Goal: Task Accomplishment & Management: Manage account settings

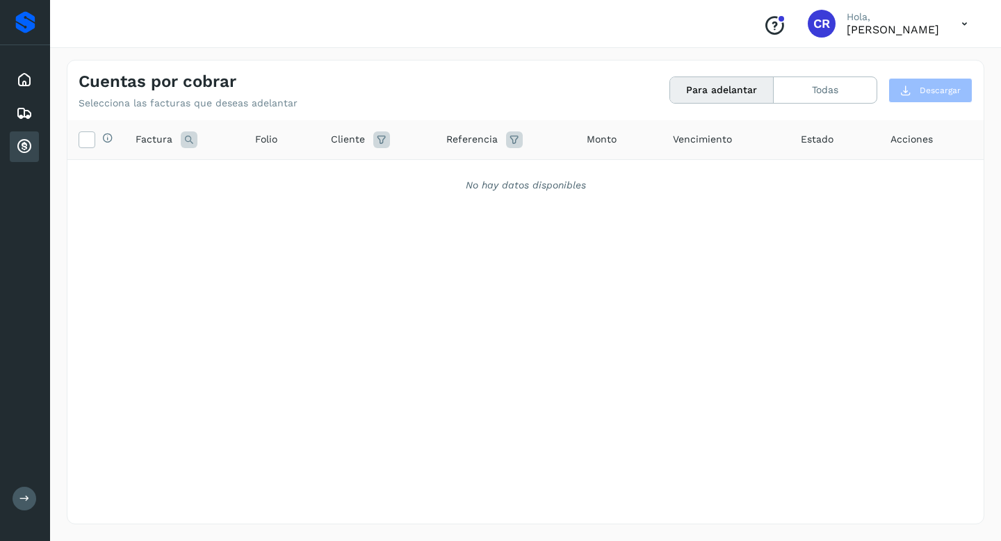
click at [16, 145] on icon at bounding box center [24, 146] width 17 height 17
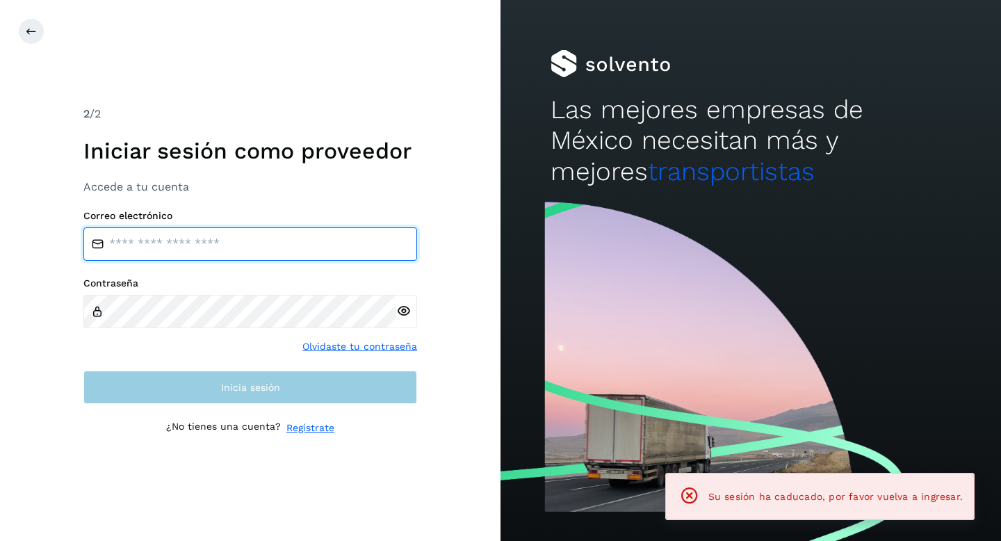
type input "**********"
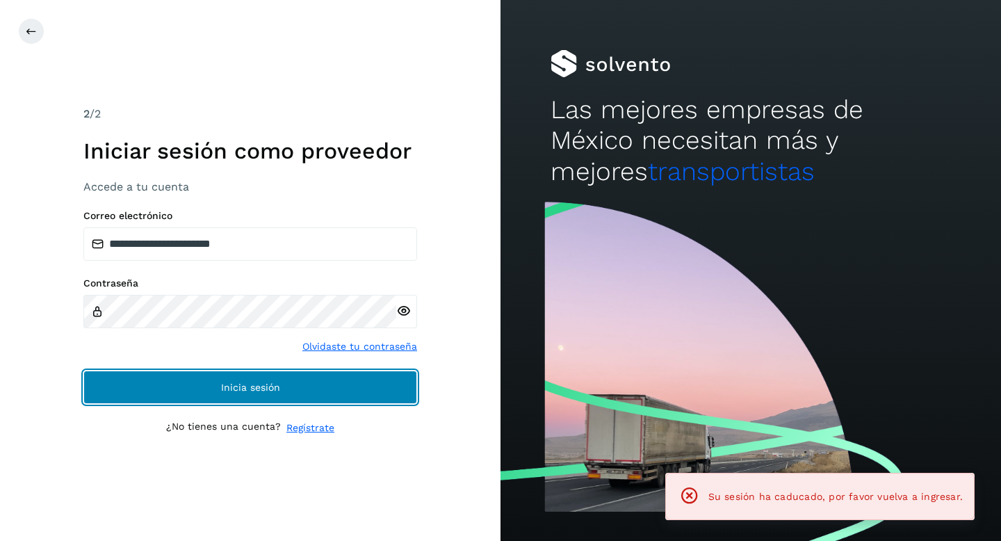
click at [276, 386] on span "Inicia sesión" at bounding box center [250, 387] width 59 height 10
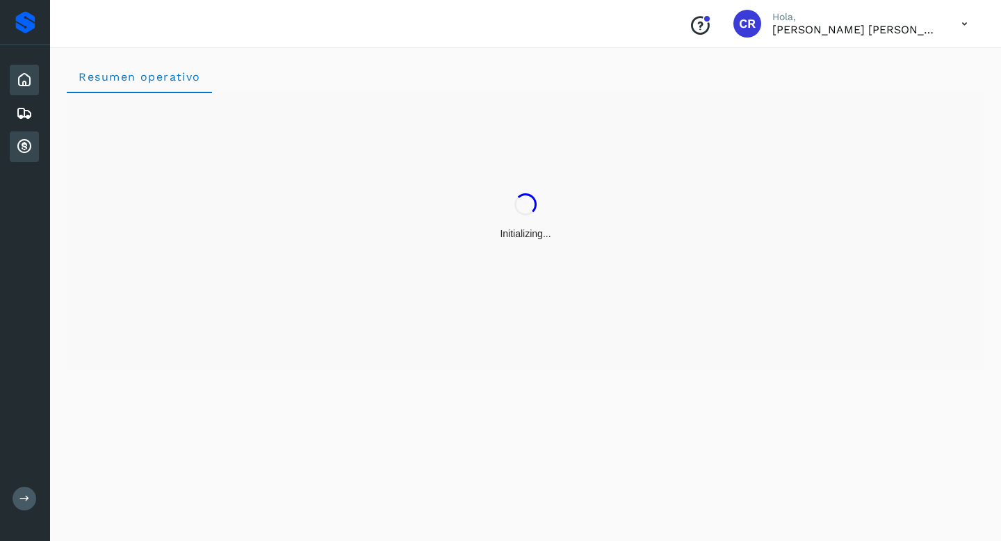
click at [19, 152] on icon at bounding box center [24, 146] width 17 height 17
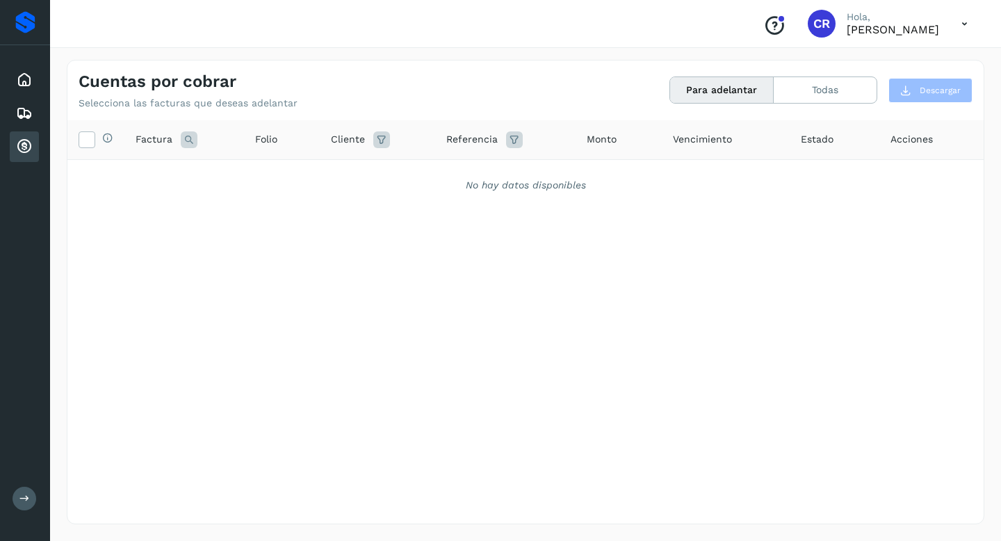
click at [964, 23] on icon at bounding box center [965, 24] width 29 height 29
click at [907, 68] on div "Cerrar sesión" at bounding box center [896, 62] width 166 height 26
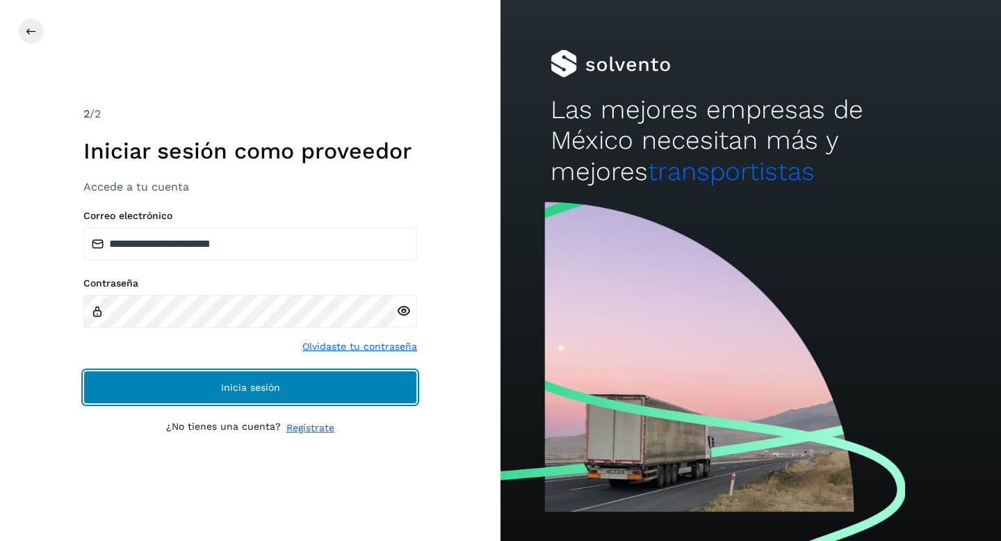
click at [365, 380] on button "Inicia sesión" at bounding box center [250, 387] width 334 height 33
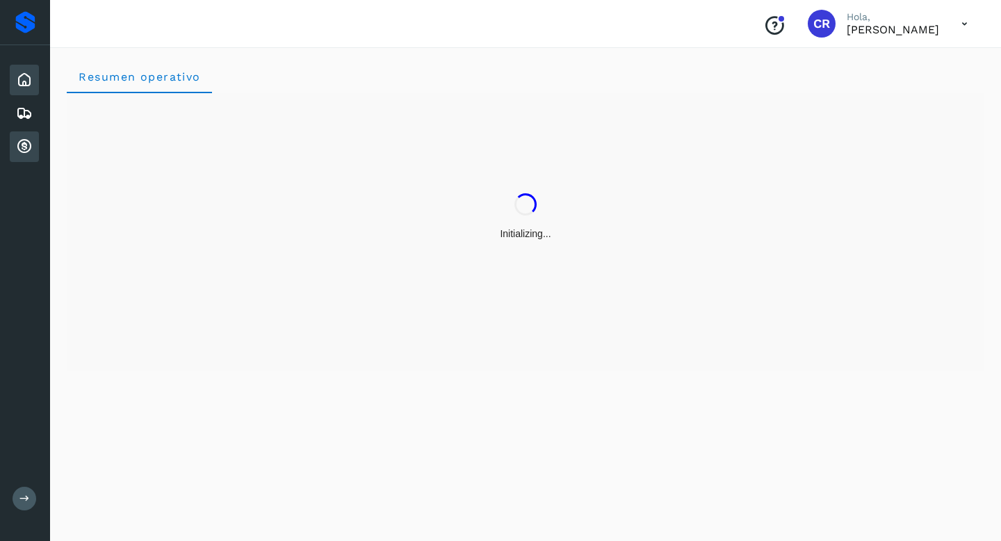
click at [21, 157] on div "Cuentas por cobrar" at bounding box center [24, 146] width 29 height 31
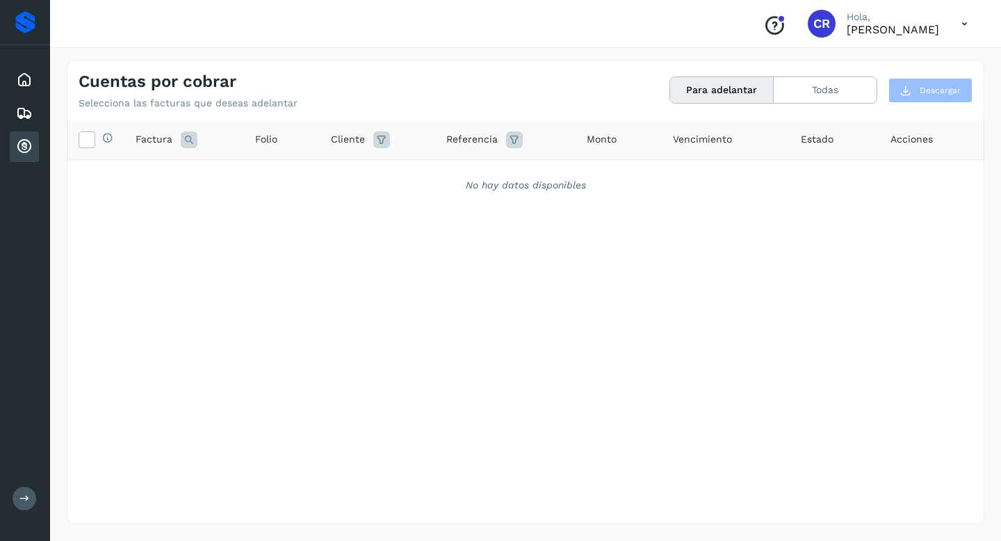
click at [694, 94] on button "Para adelantar" at bounding box center [722, 90] width 104 height 26
click at [813, 89] on button "Todas" at bounding box center [825, 90] width 103 height 26
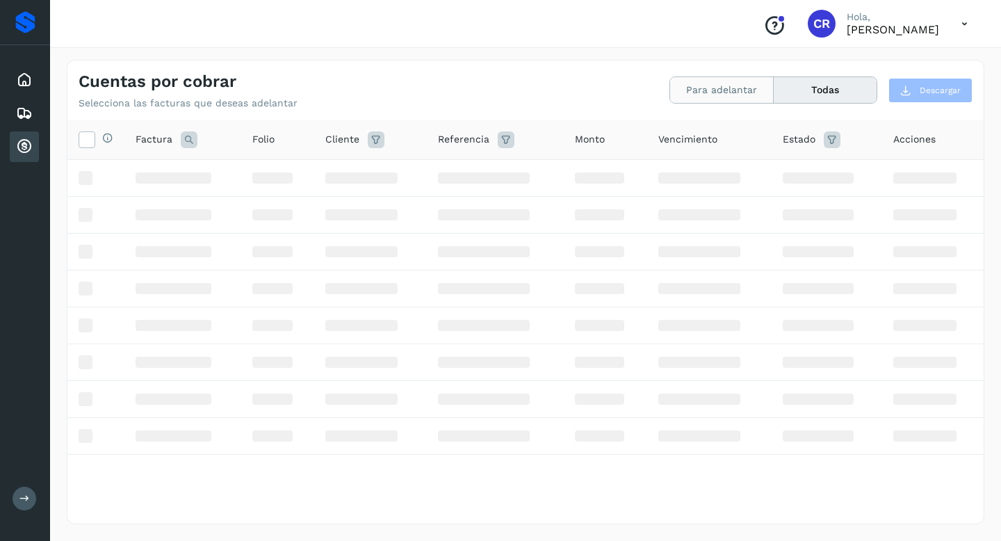
click at [719, 98] on button "Para adelantar" at bounding box center [722, 90] width 104 height 26
